Goal: Task Accomplishment & Management: Manage account settings

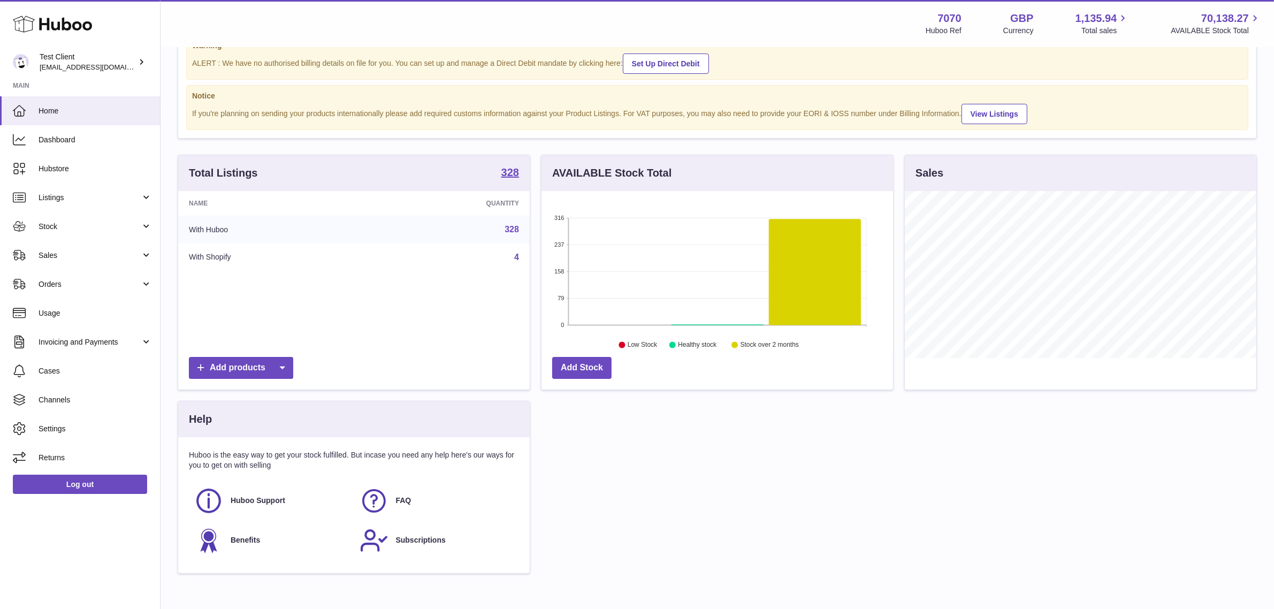
scroll to position [67, 0]
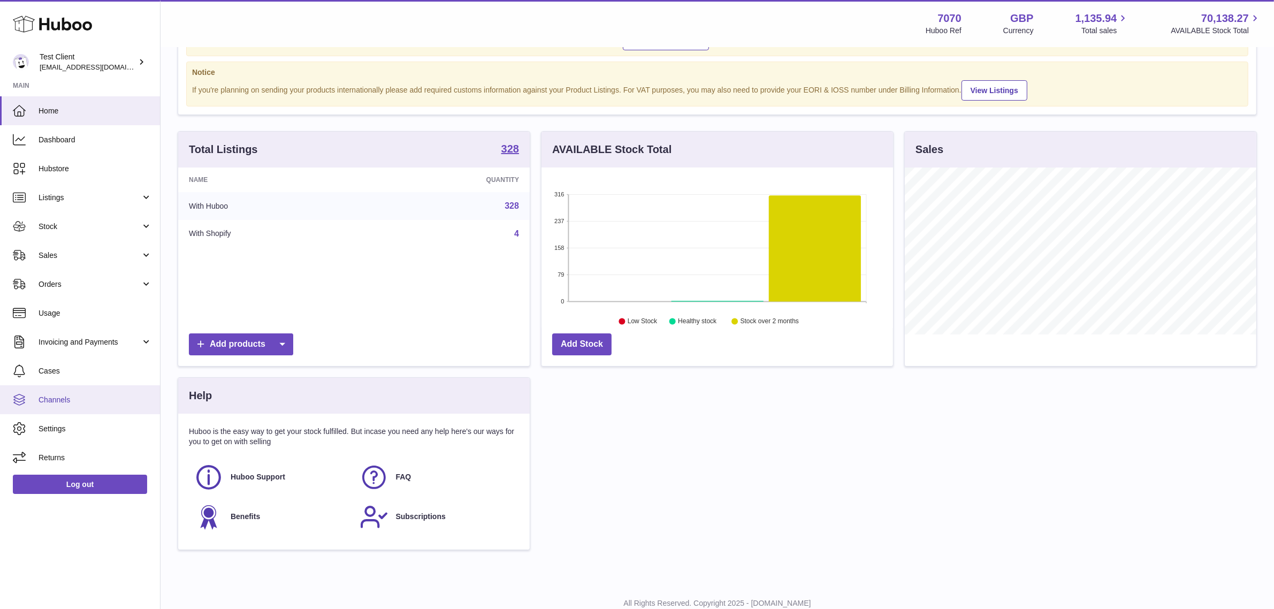
click at [88, 395] on span "Channels" at bounding box center [95, 400] width 113 height 10
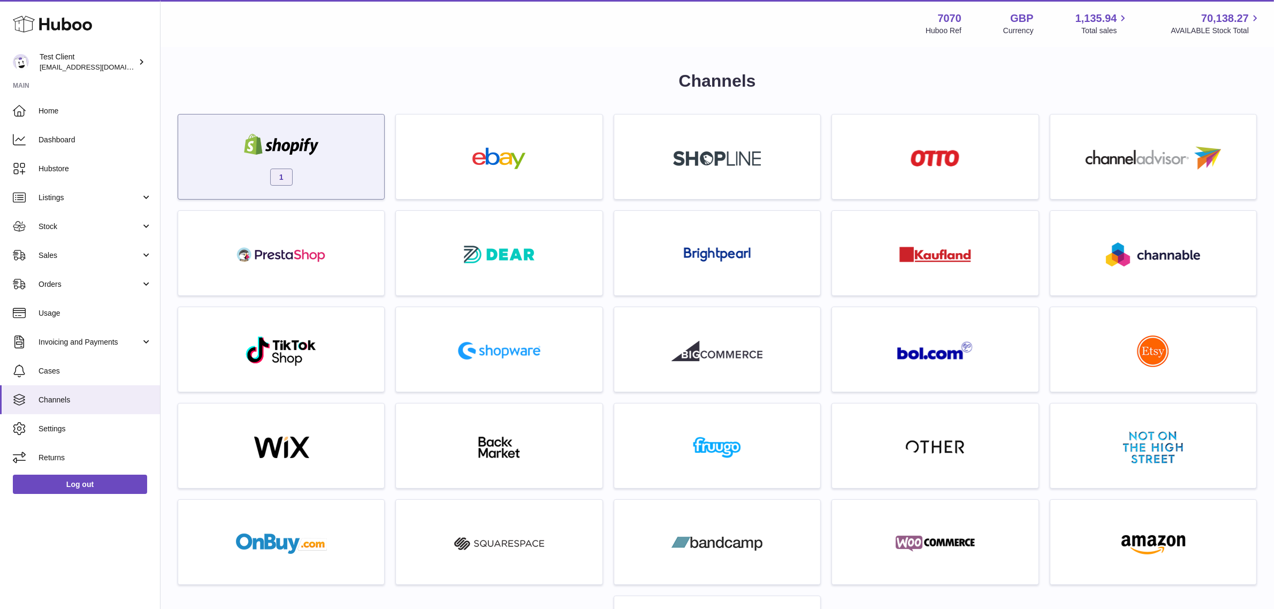
click at [329, 144] on div "1" at bounding box center [280, 159] width 195 height 68
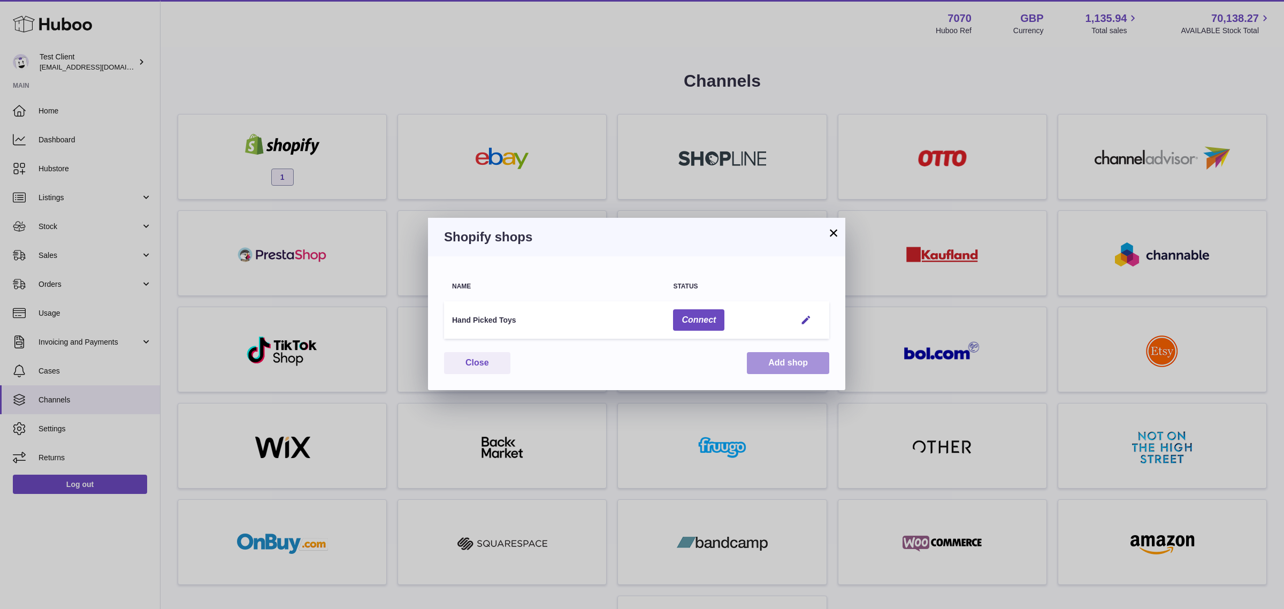
click at [790, 368] on button "Add shop" at bounding box center [788, 363] width 82 height 22
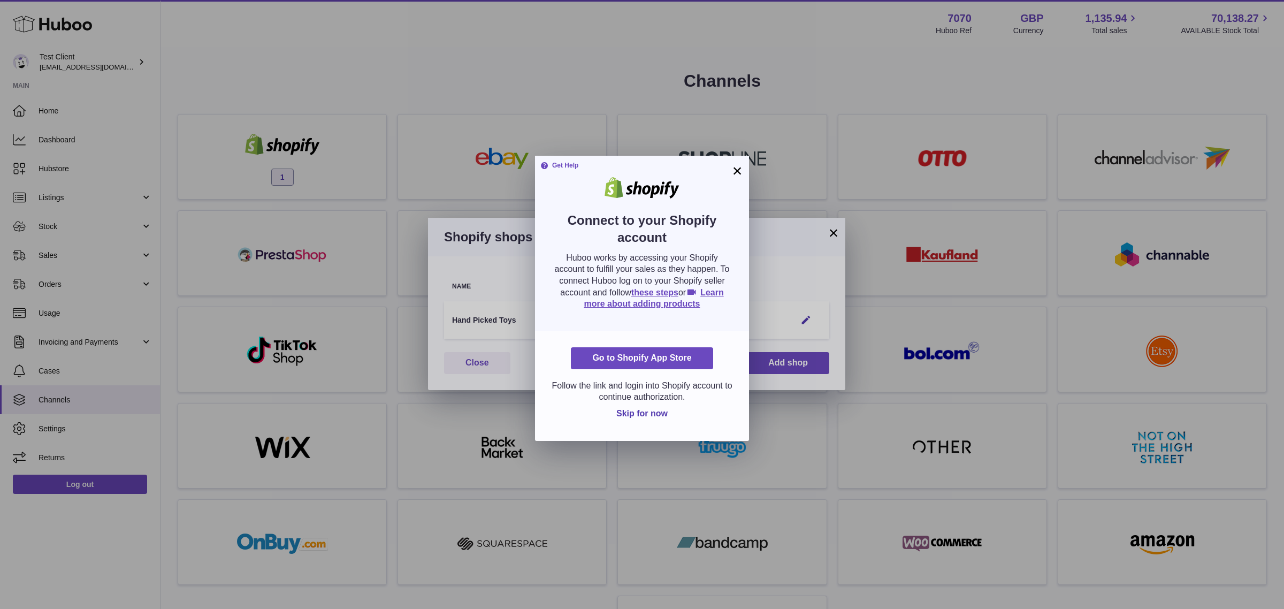
click at [736, 170] on button "×" at bounding box center [737, 170] width 13 height 13
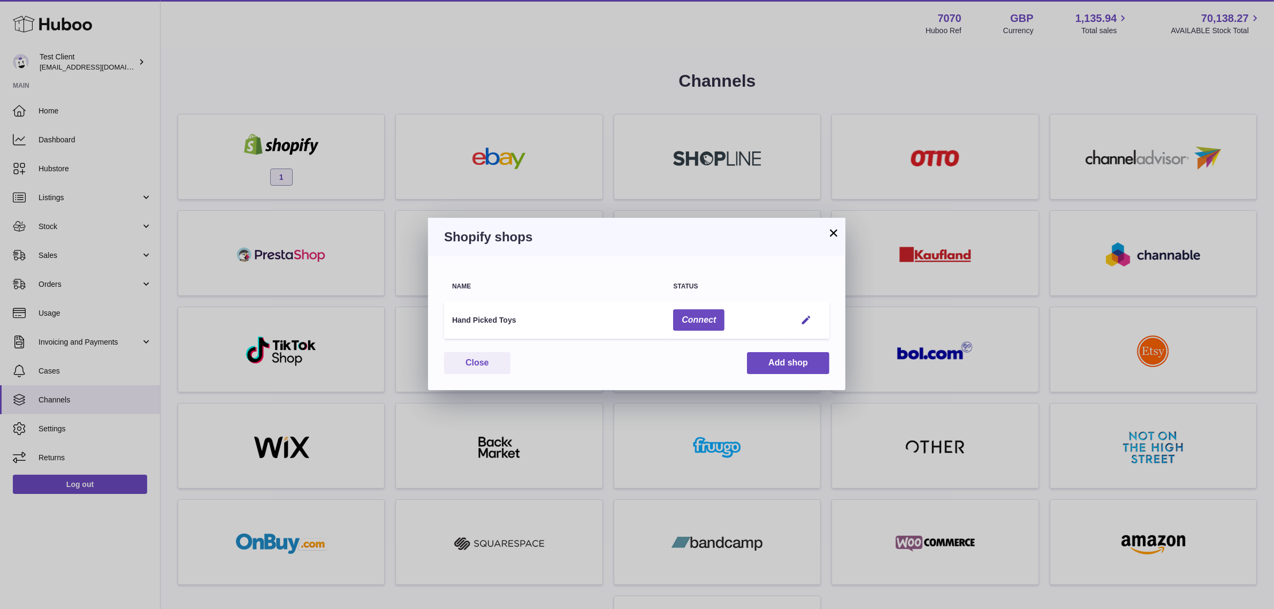
click at [825, 226] on div "Shopify shops" at bounding box center [636, 237] width 417 height 39
click at [830, 228] on button "×" at bounding box center [833, 232] width 13 height 13
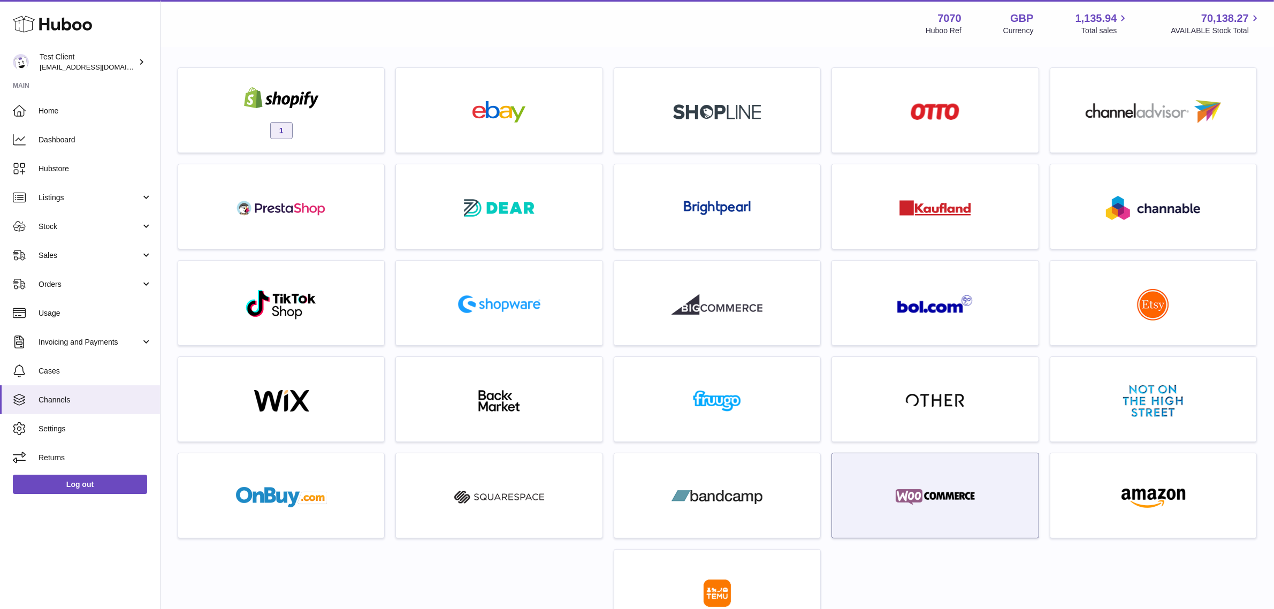
scroll to position [67, 0]
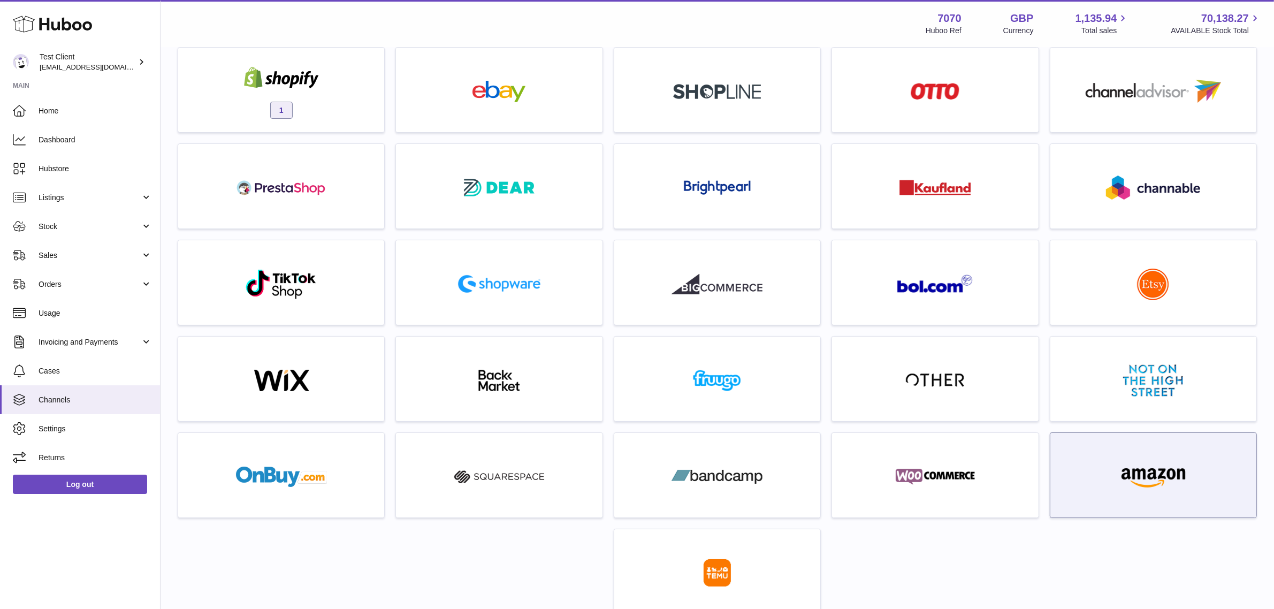
click at [1081, 484] on div at bounding box center [1152, 477] width 195 height 68
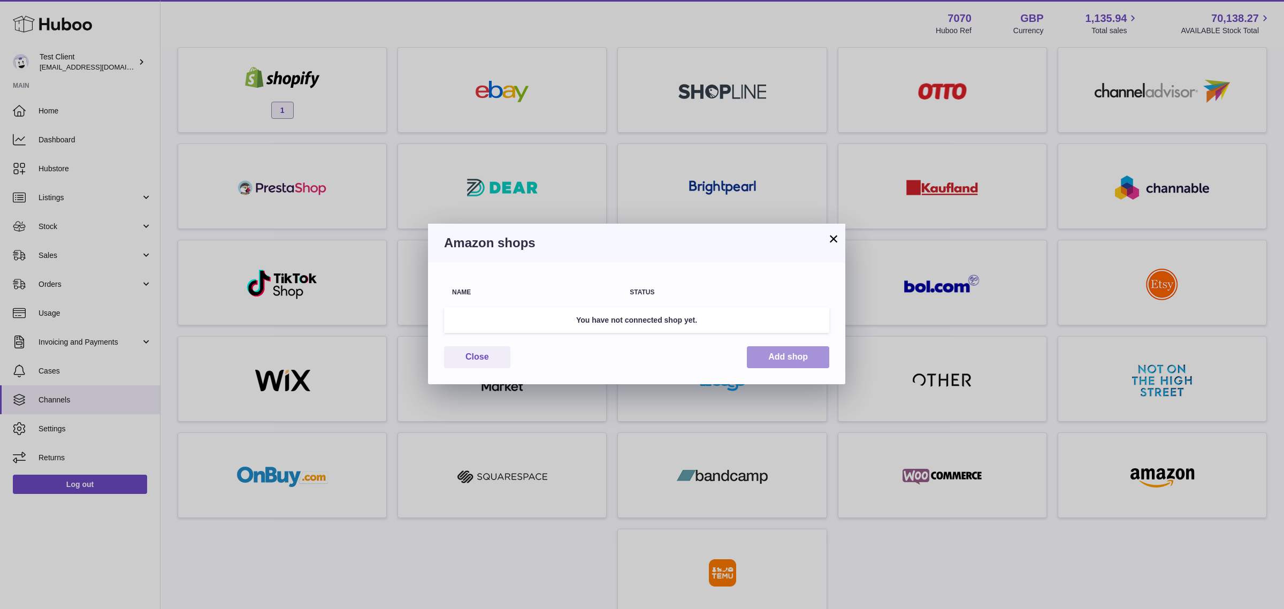
click at [810, 366] on button "Add shop" at bounding box center [788, 357] width 82 height 22
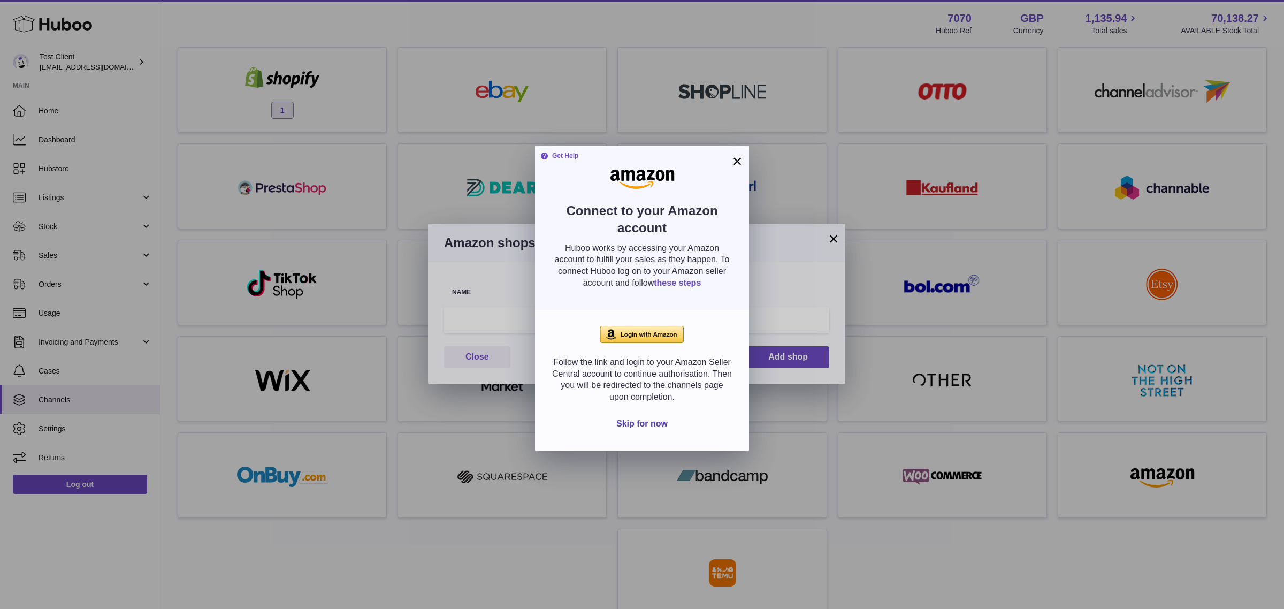
click at [701, 278] on link "these steps" at bounding box center [677, 282] width 47 height 9
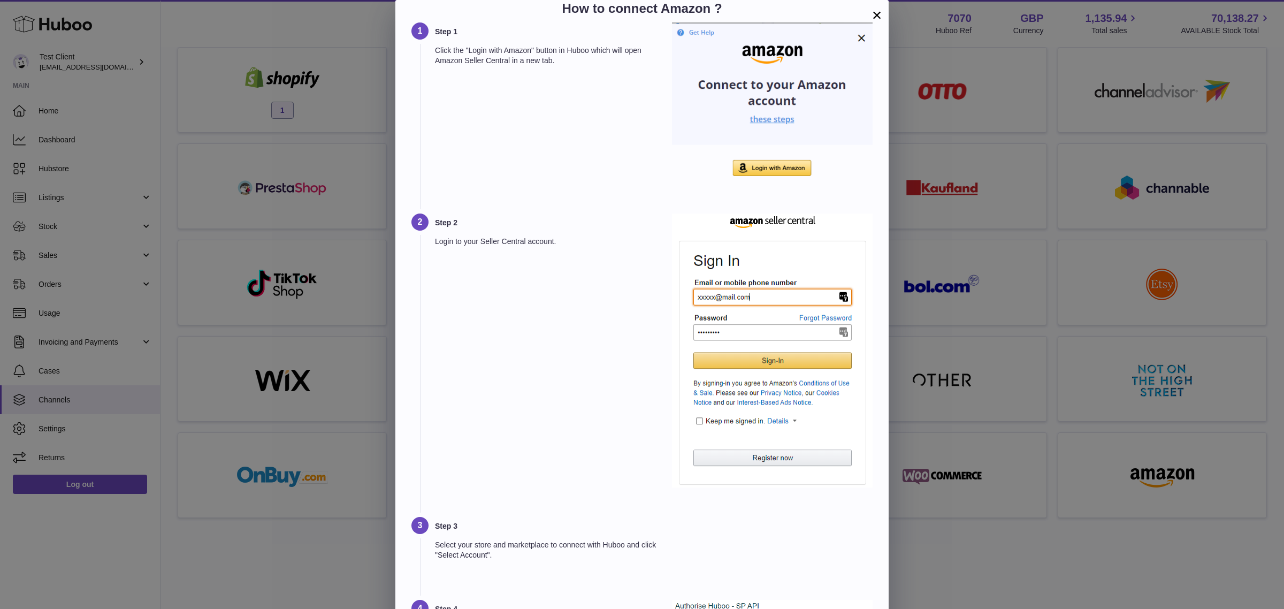
click at [872, 11] on button "×" at bounding box center [876, 15] width 13 height 13
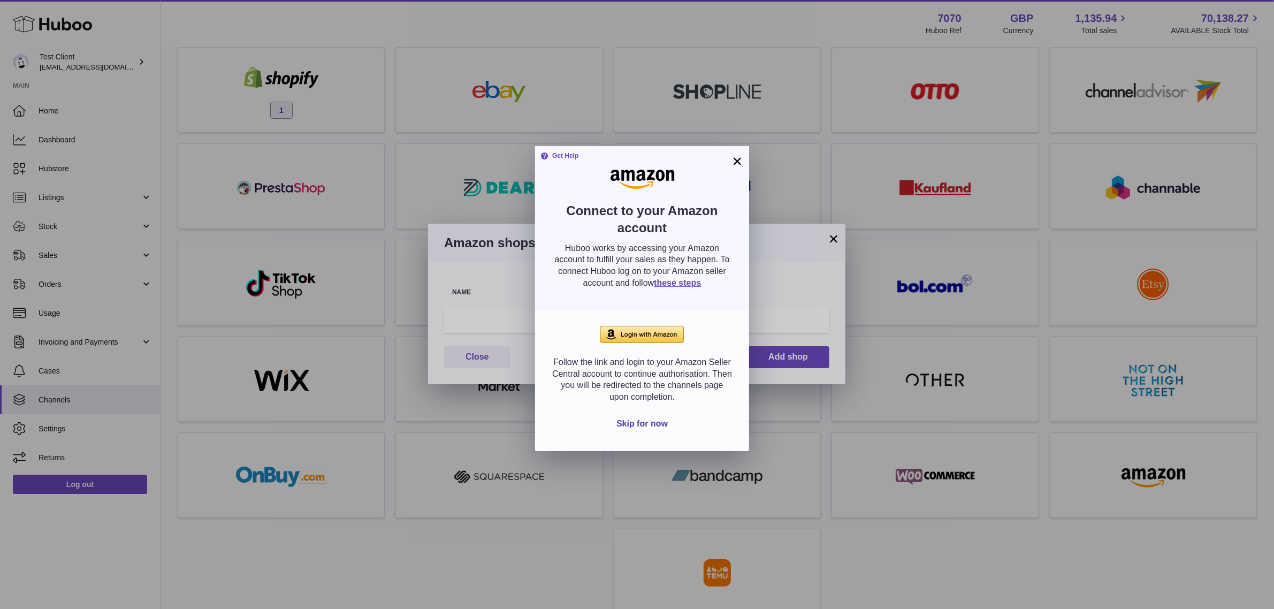
click at [737, 159] on button "×" at bounding box center [737, 161] width 13 height 13
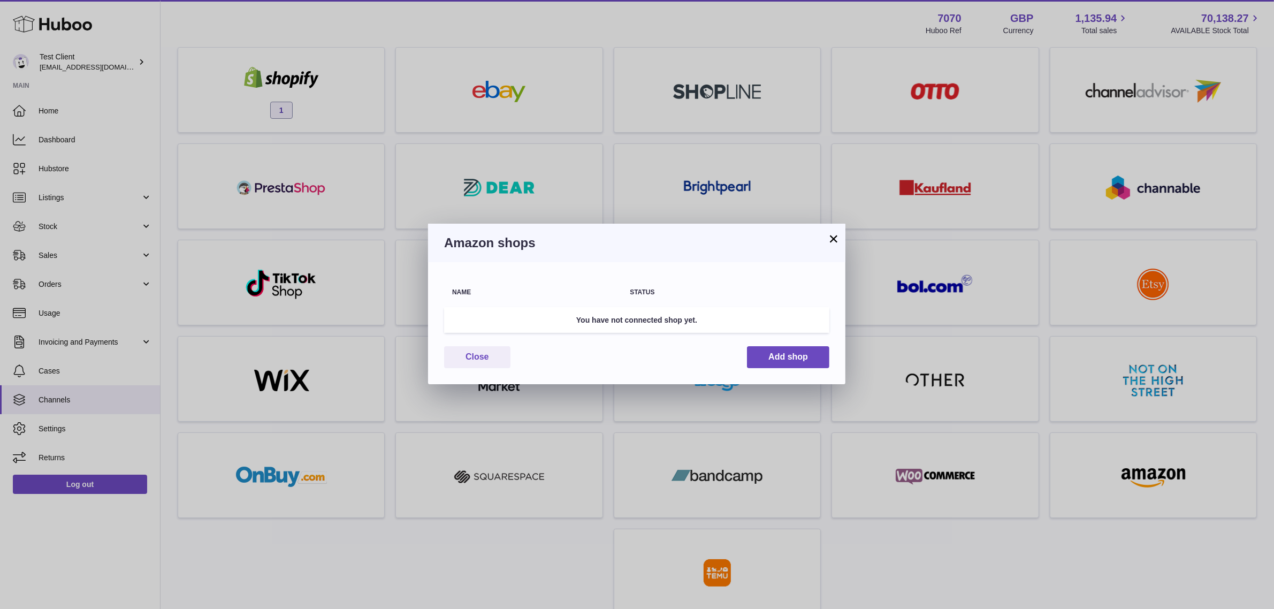
click at [836, 238] on button "×" at bounding box center [833, 238] width 13 height 13
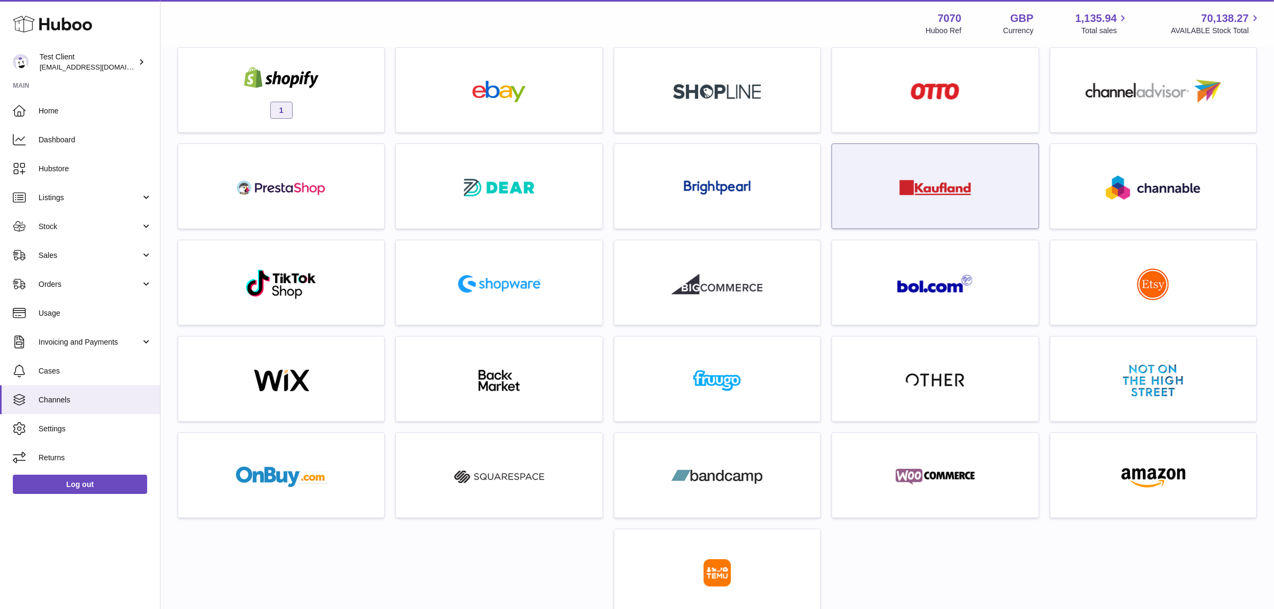
click at [912, 194] on img at bounding box center [935, 188] width 72 height 16
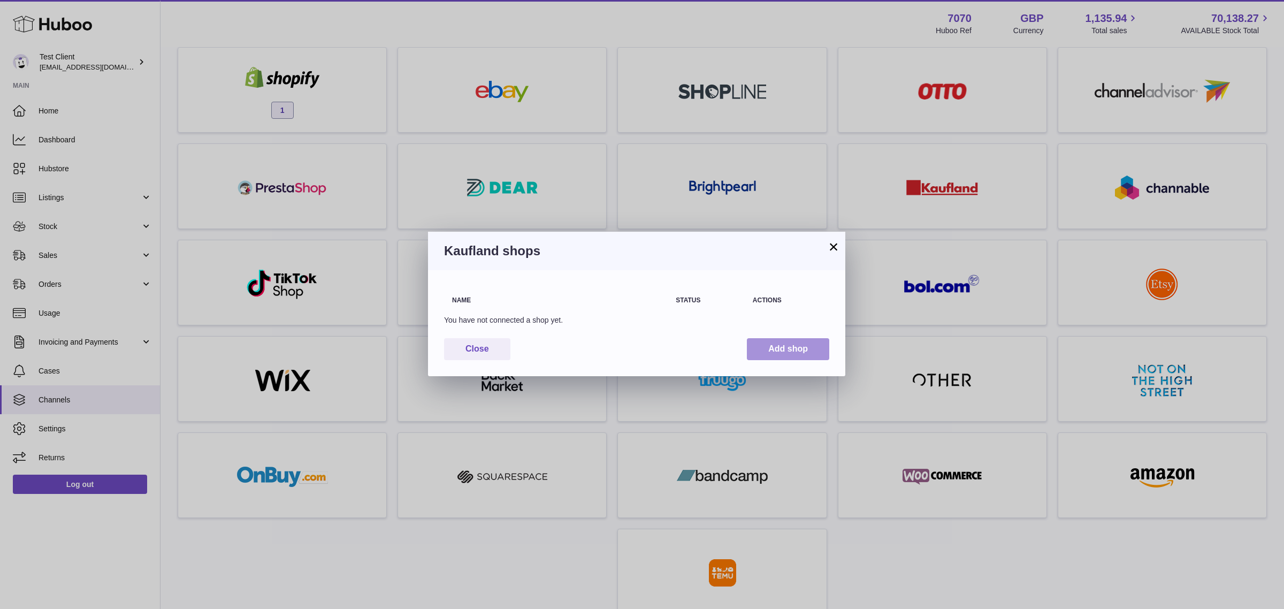
click at [812, 354] on button "Add shop" at bounding box center [788, 349] width 82 height 22
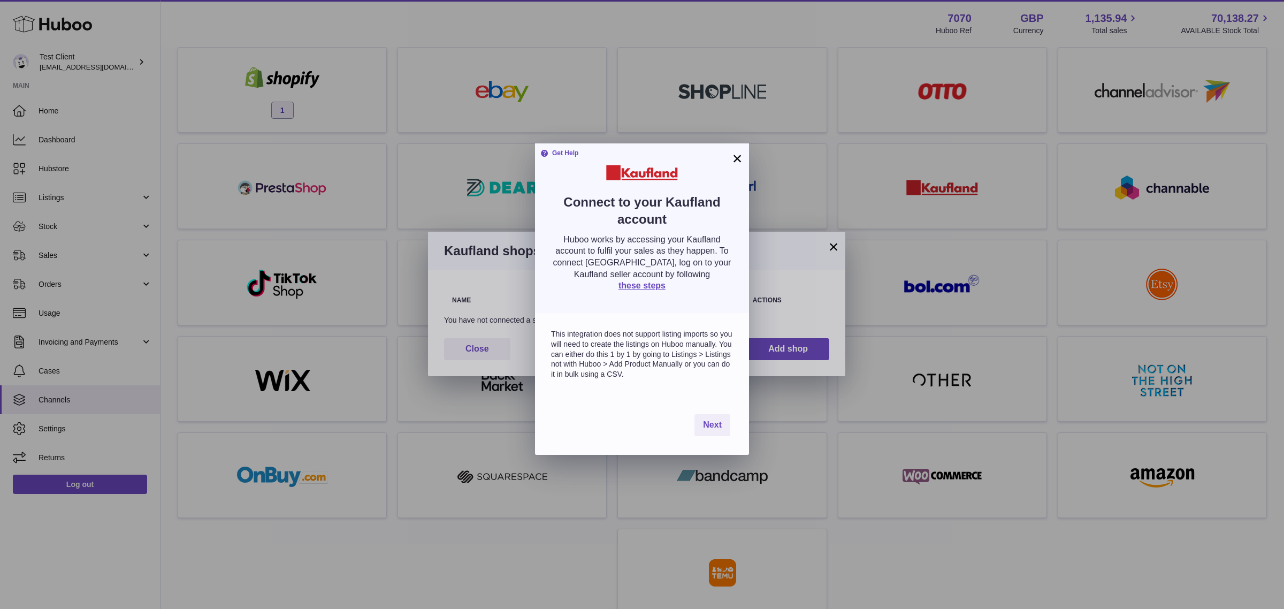
click at [742, 162] on button "×" at bounding box center [737, 158] width 13 height 13
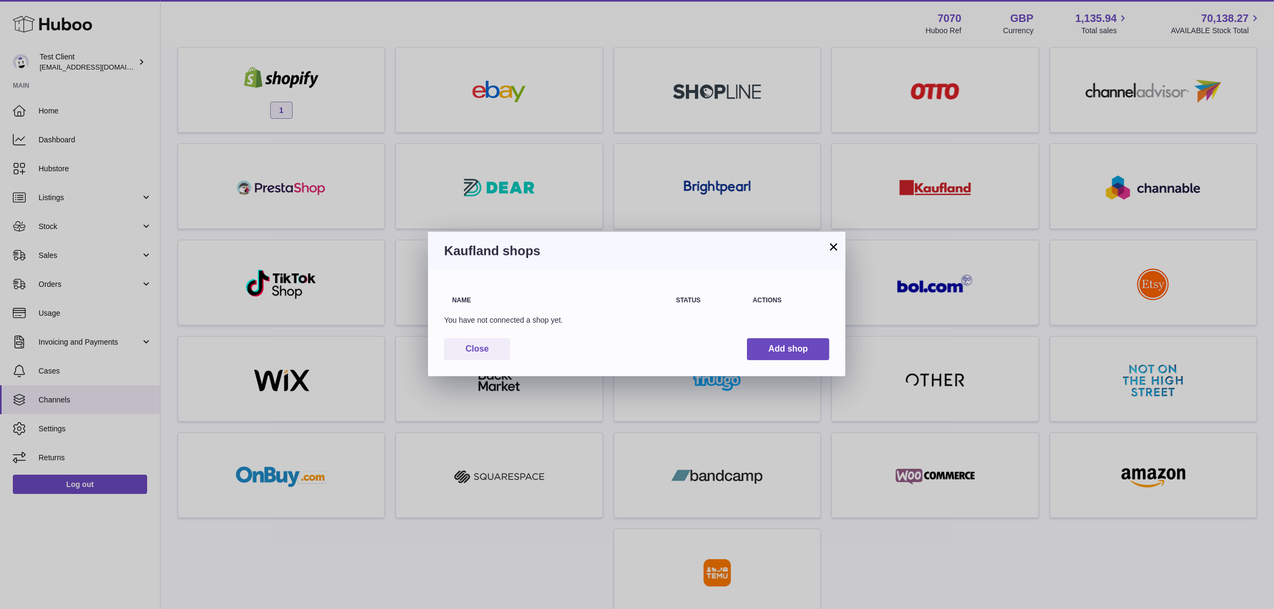
click at [832, 243] on button "×" at bounding box center [833, 246] width 13 height 13
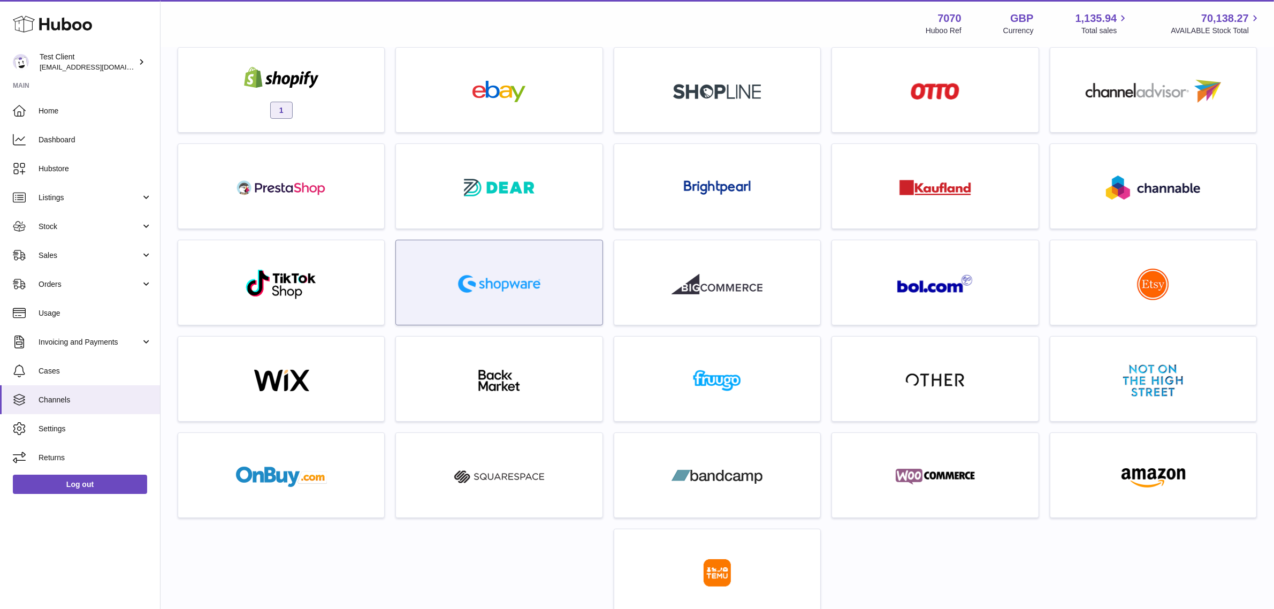
scroll to position [0, 0]
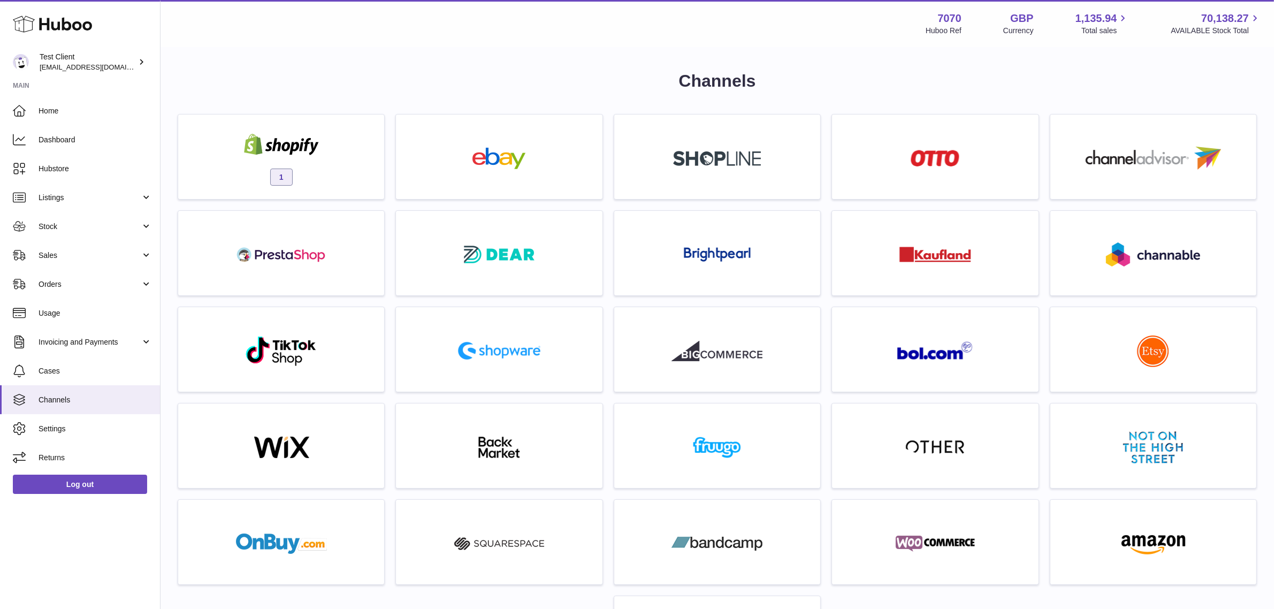
drag, startPoint x: 90, startPoint y: 225, endPoint x: 87, endPoint y: 252, distance: 27.9
click at [90, 225] on span "Stock" at bounding box center [90, 226] width 102 height 10
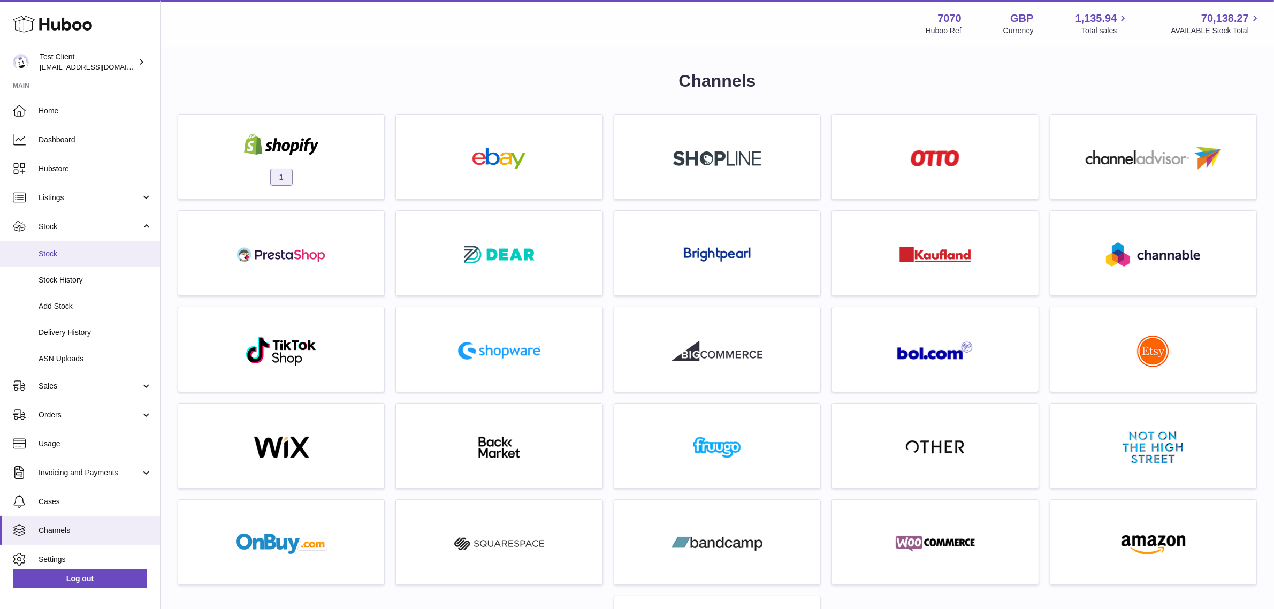
click at [79, 257] on span "Stock" at bounding box center [95, 254] width 113 height 10
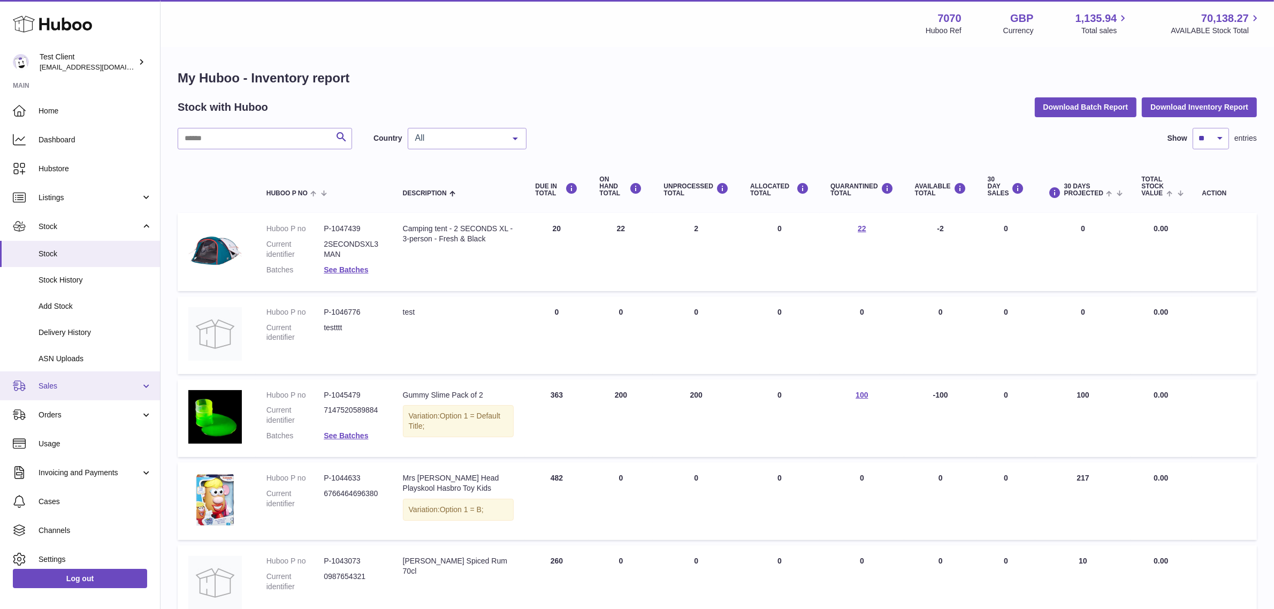
click at [97, 390] on span "Sales" at bounding box center [90, 386] width 102 height 10
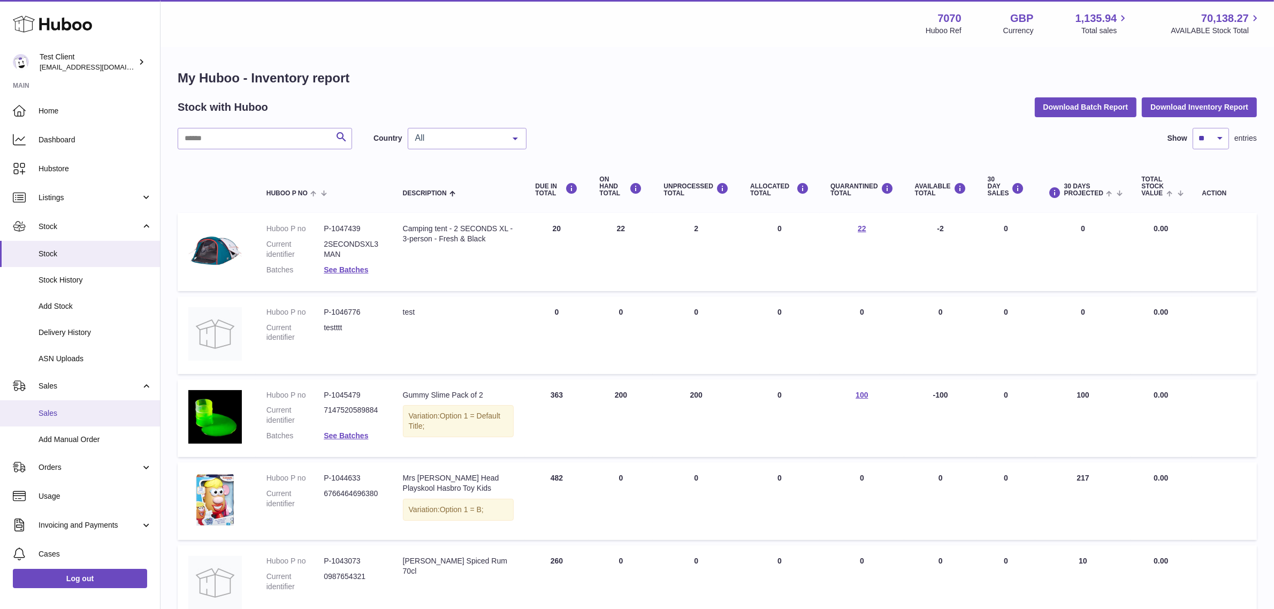
click at [91, 411] on span "Sales" at bounding box center [95, 413] width 113 height 10
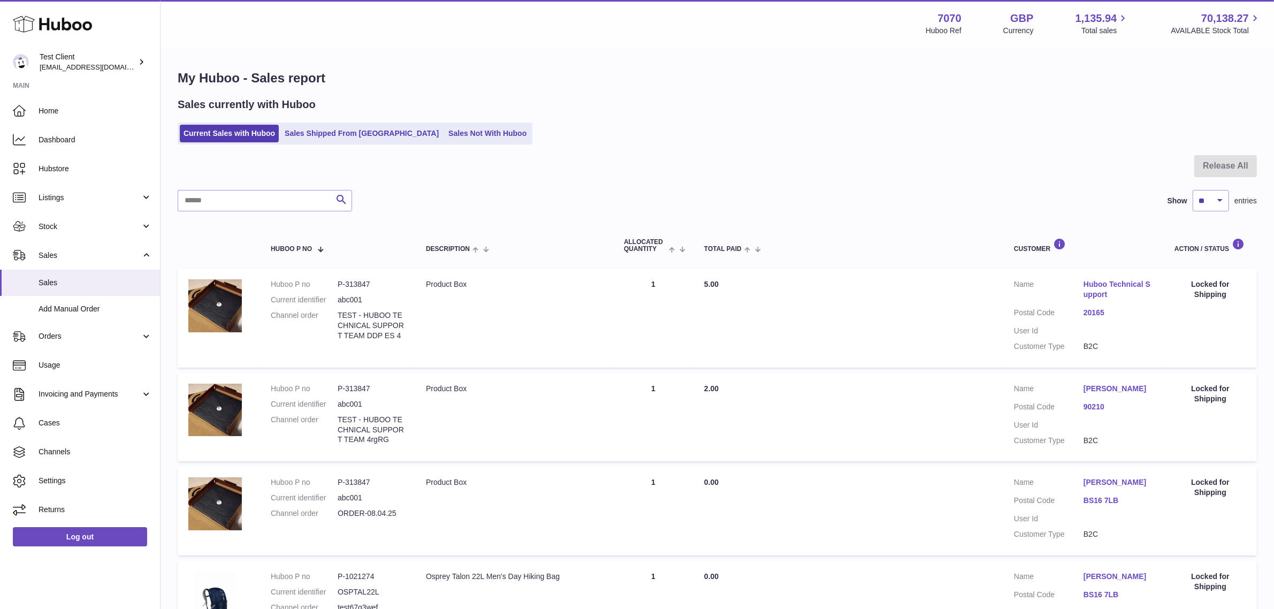
click at [674, 155] on div at bounding box center [717, 172] width 1079 height 35
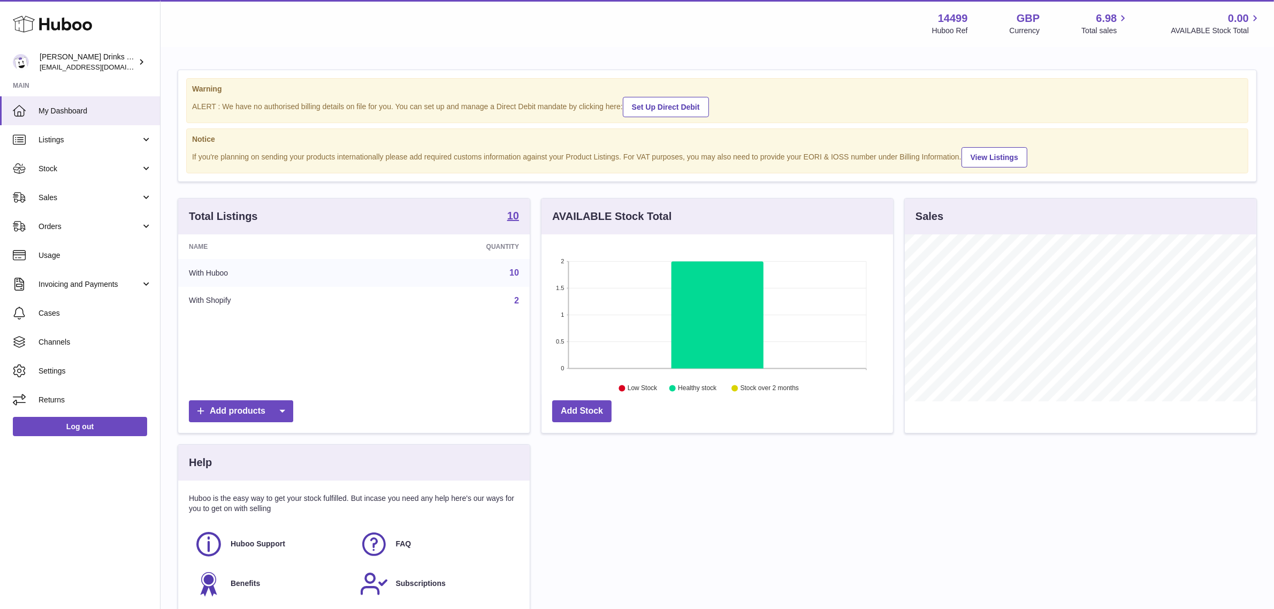
scroll to position [166, 351]
